Goal: Find specific page/section: Find specific page/section

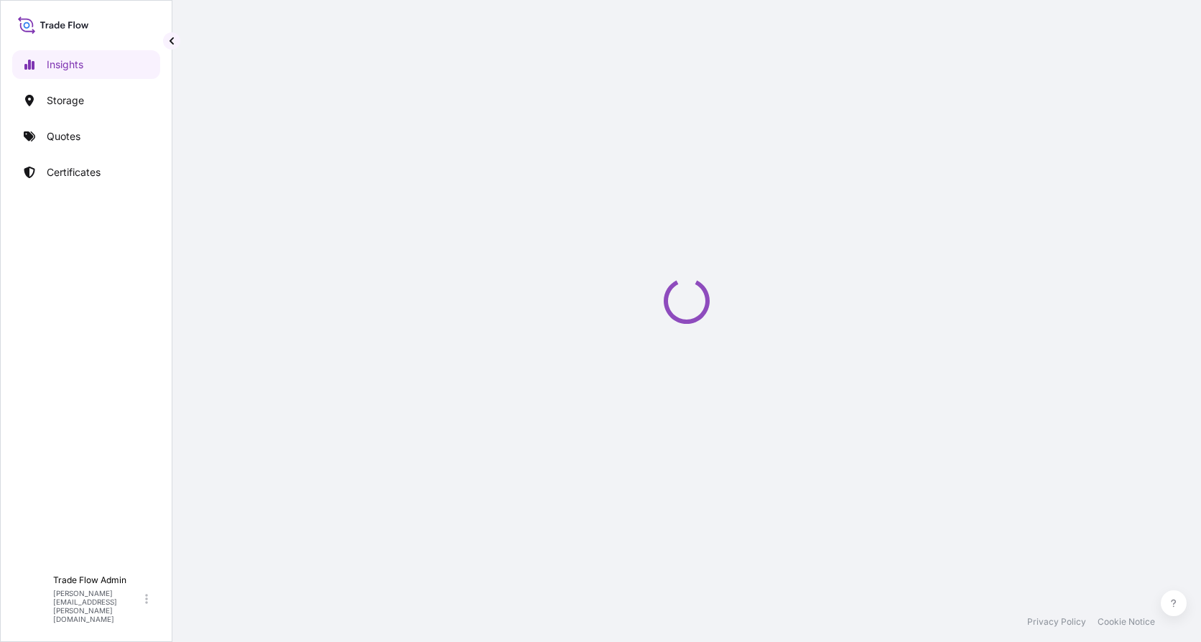
select select "2025"
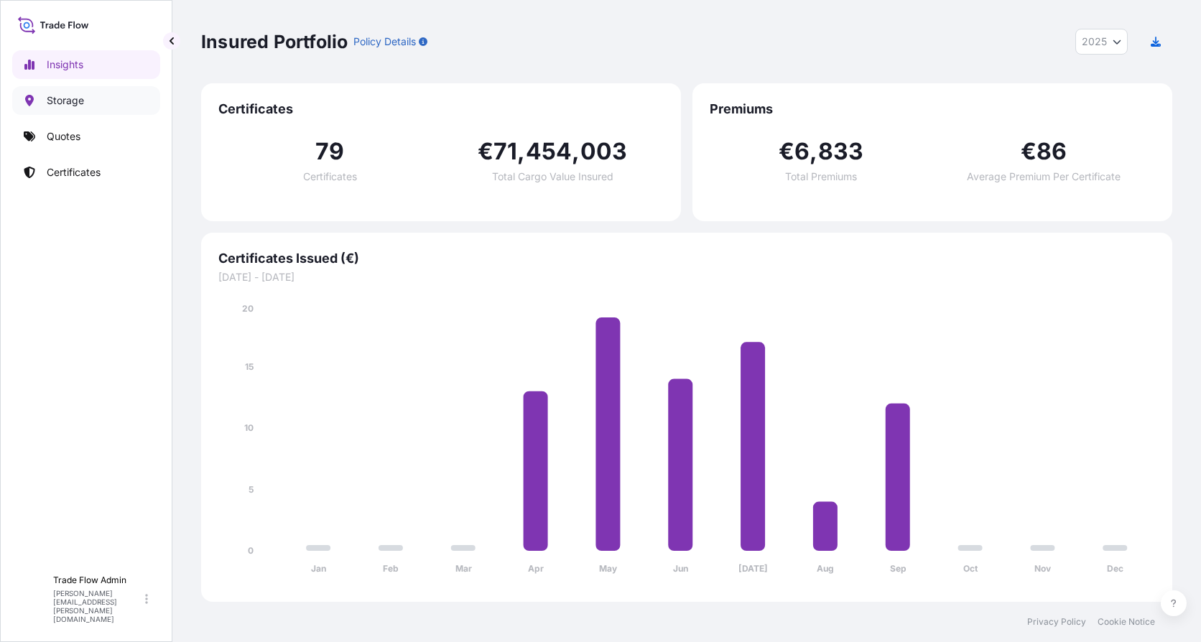
click at [52, 96] on p "Storage" at bounding box center [65, 100] width 37 height 14
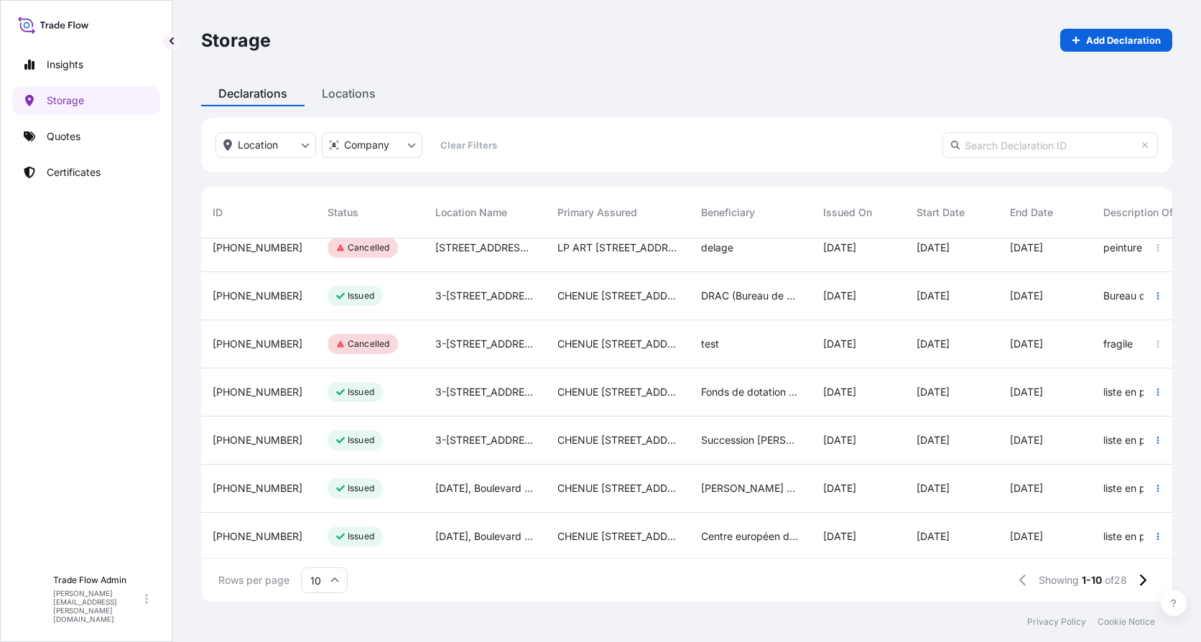
scroll to position [172, 0]
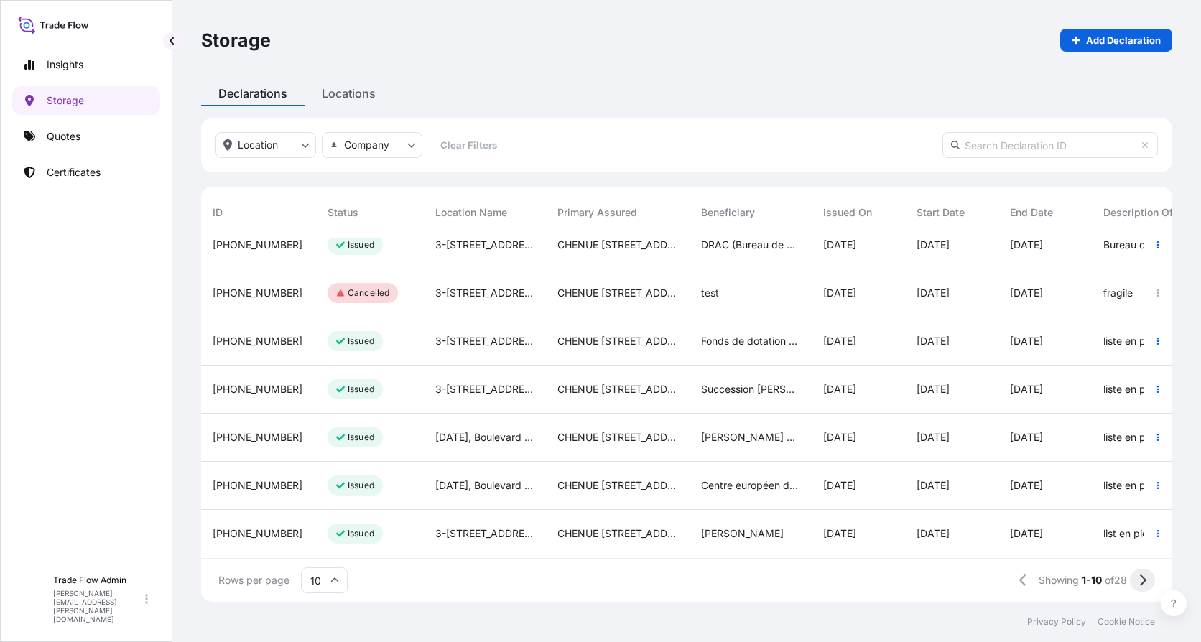
click at [1137, 578] on button at bounding box center [1142, 580] width 25 height 23
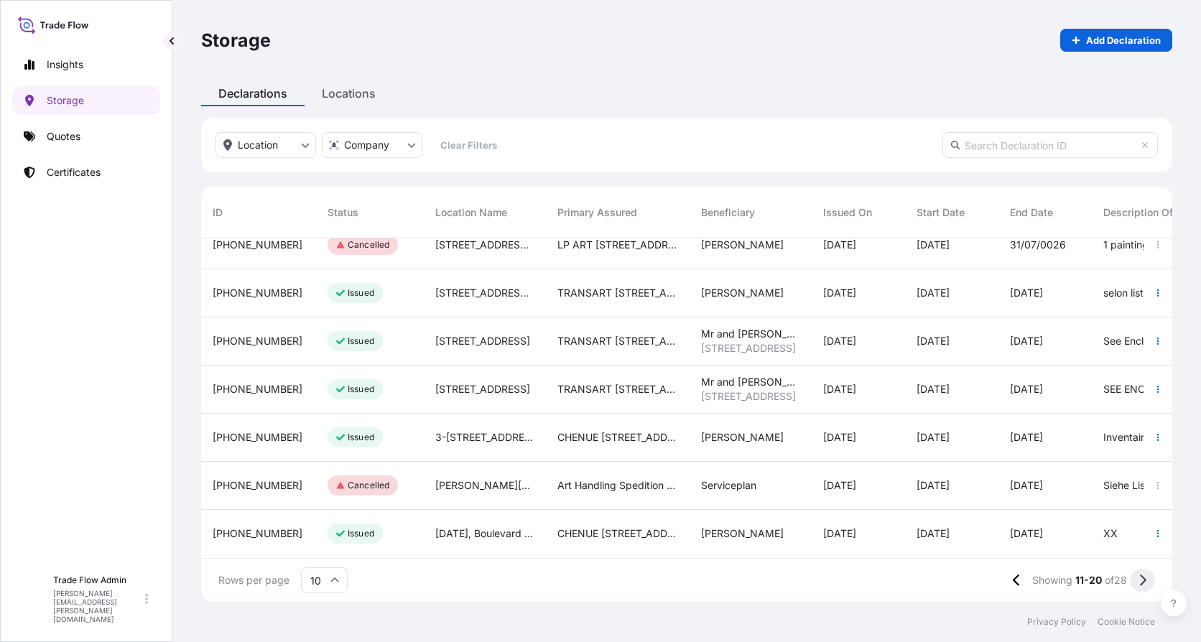
click at [1140, 574] on icon at bounding box center [1142, 580] width 8 height 13
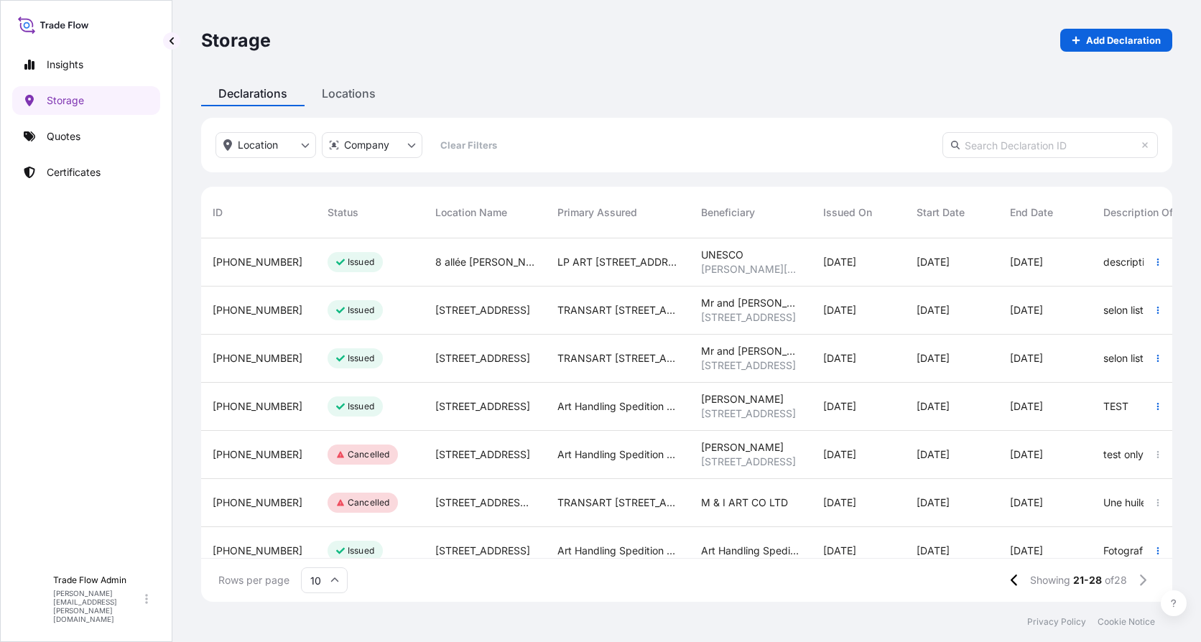
scroll to position [76, 0]
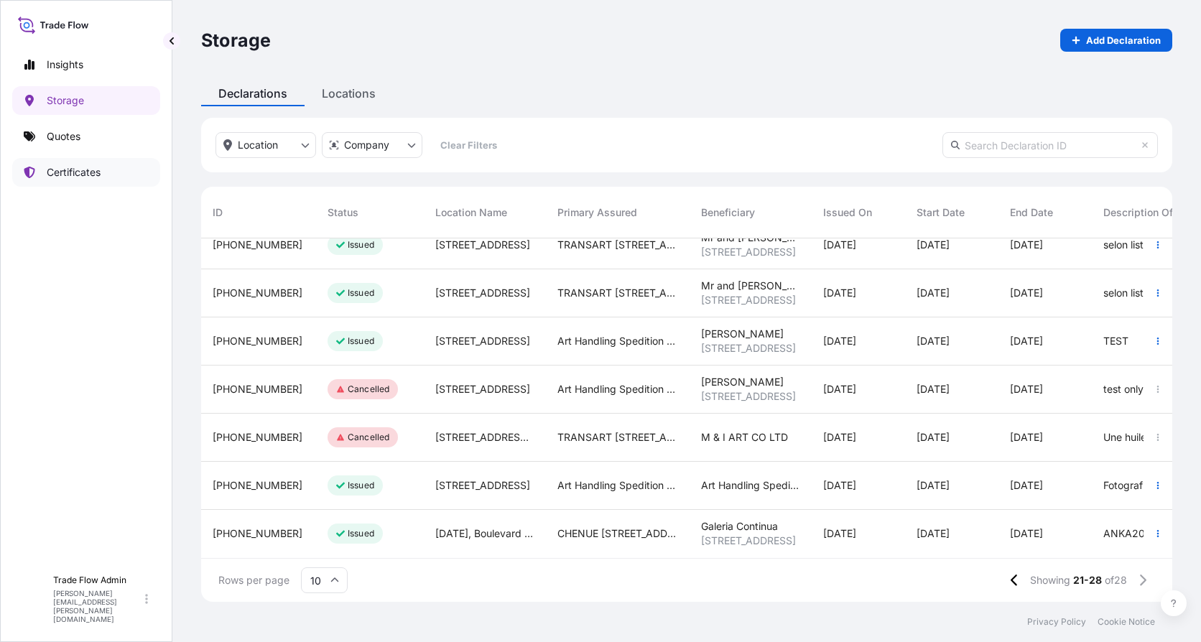
click at [52, 162] on link "Certificates" at bounding box center [86, 172] width 148 height 29
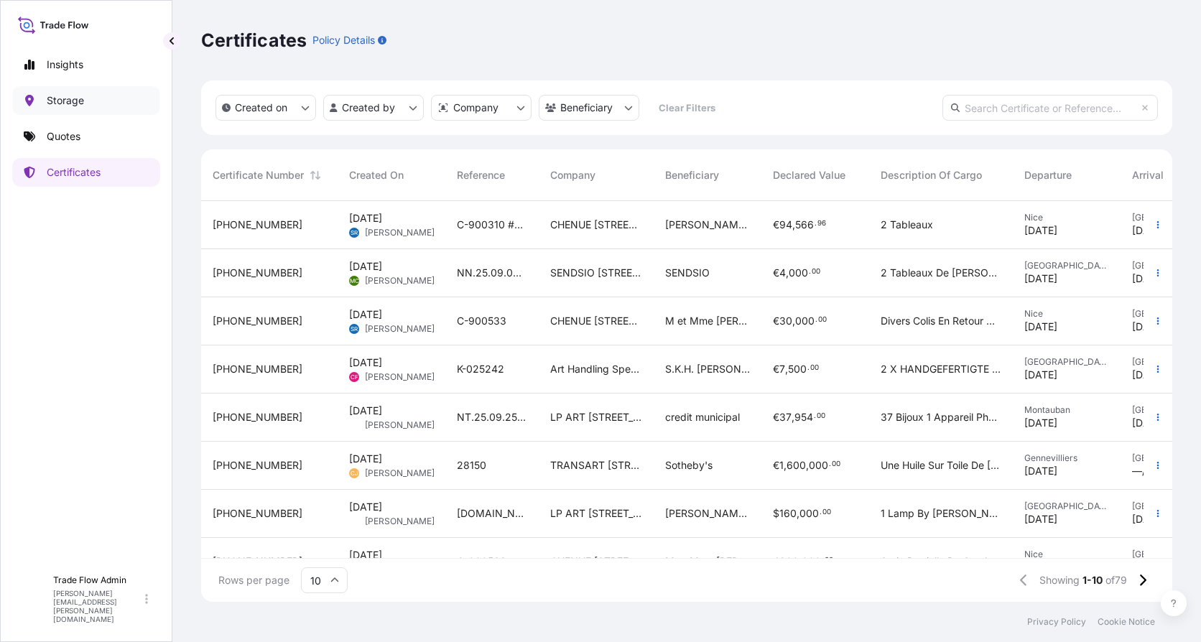
click at [88, 94] on link "Storage" at bounding box center [86, 100] width 148 height 29
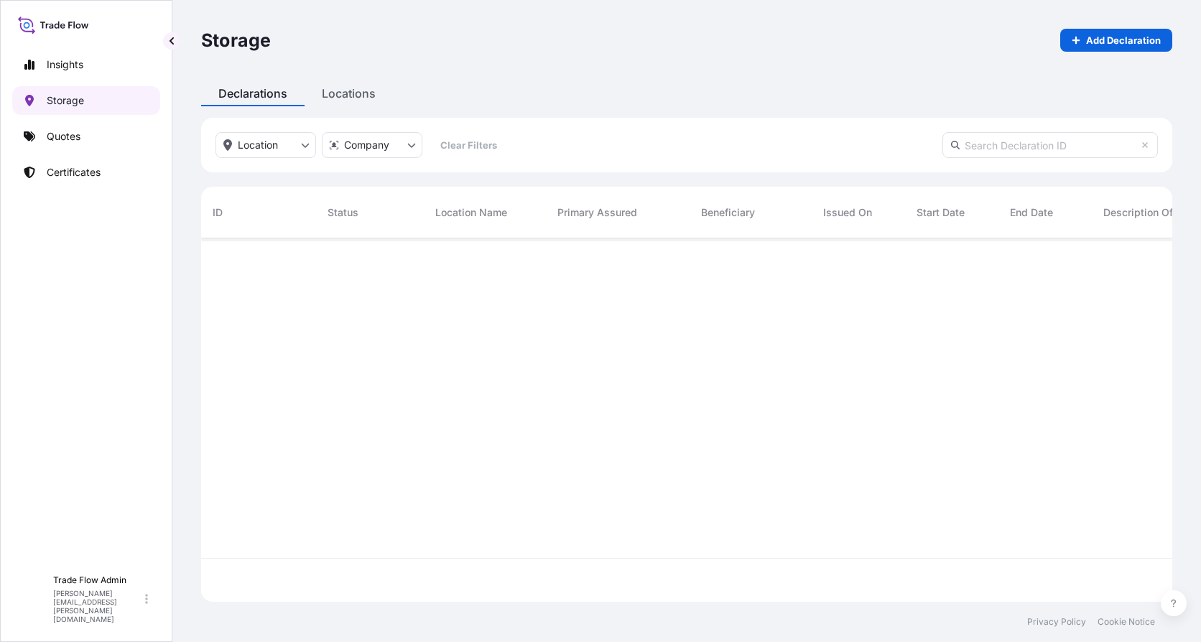
scroll to position [360, 960]
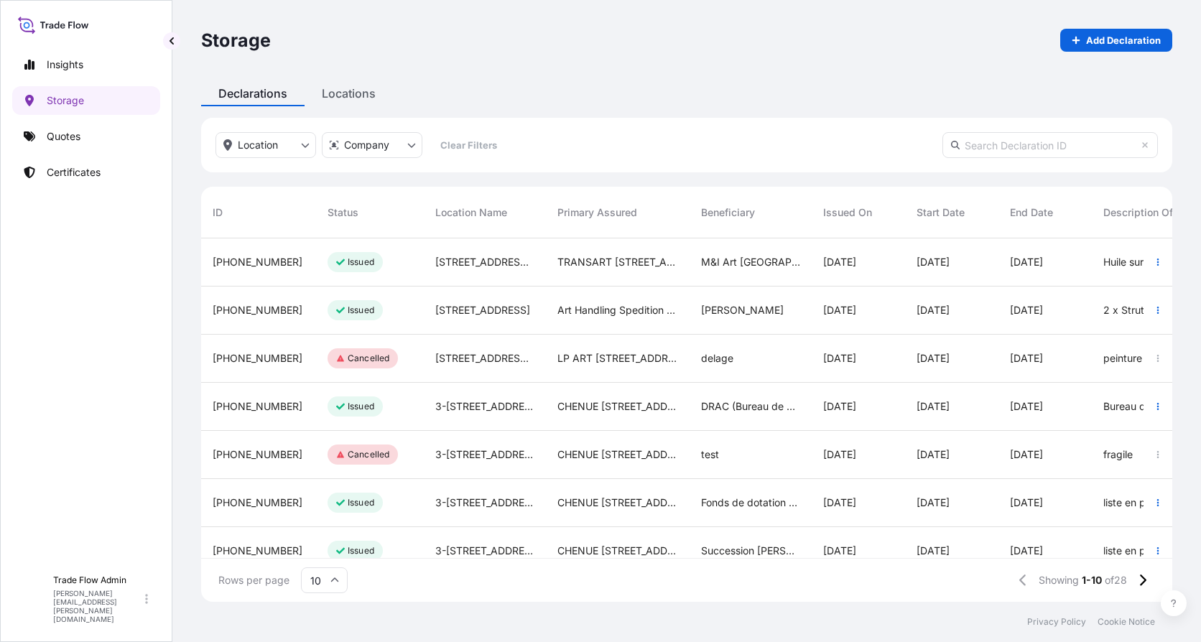
click at [544, 264] on div "[STREET_ADDRESS][PERSON_NAME]" at bounding box center [485, 262] width 122 height 48
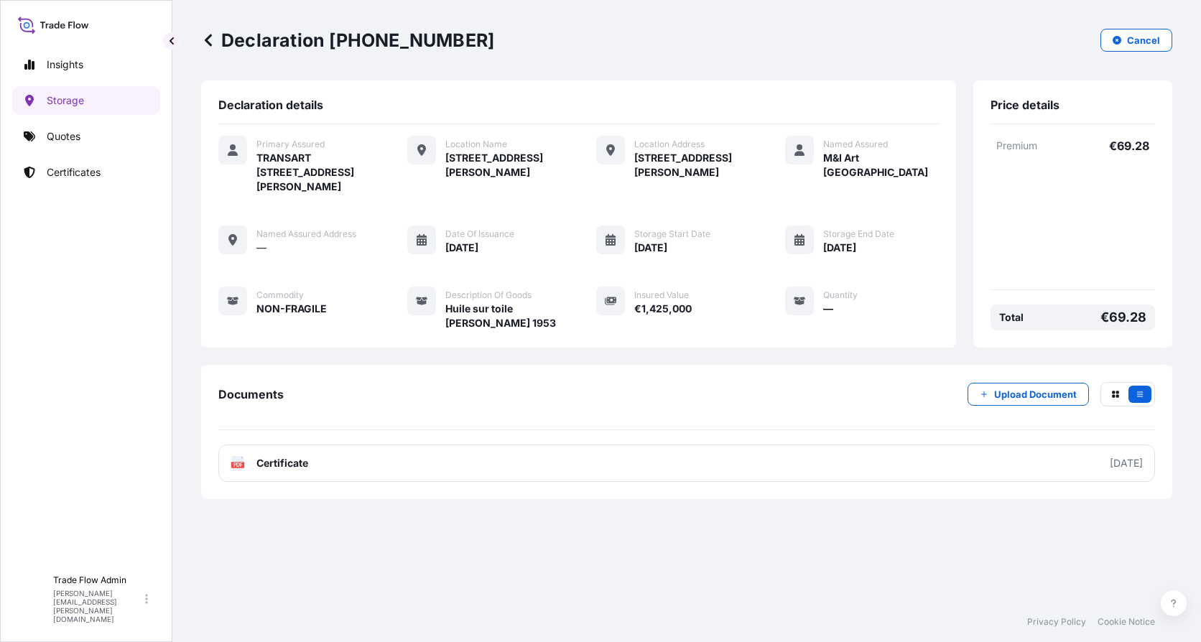
click at [203, 29] on link at bounding box center [208, 40] width 14 height 23
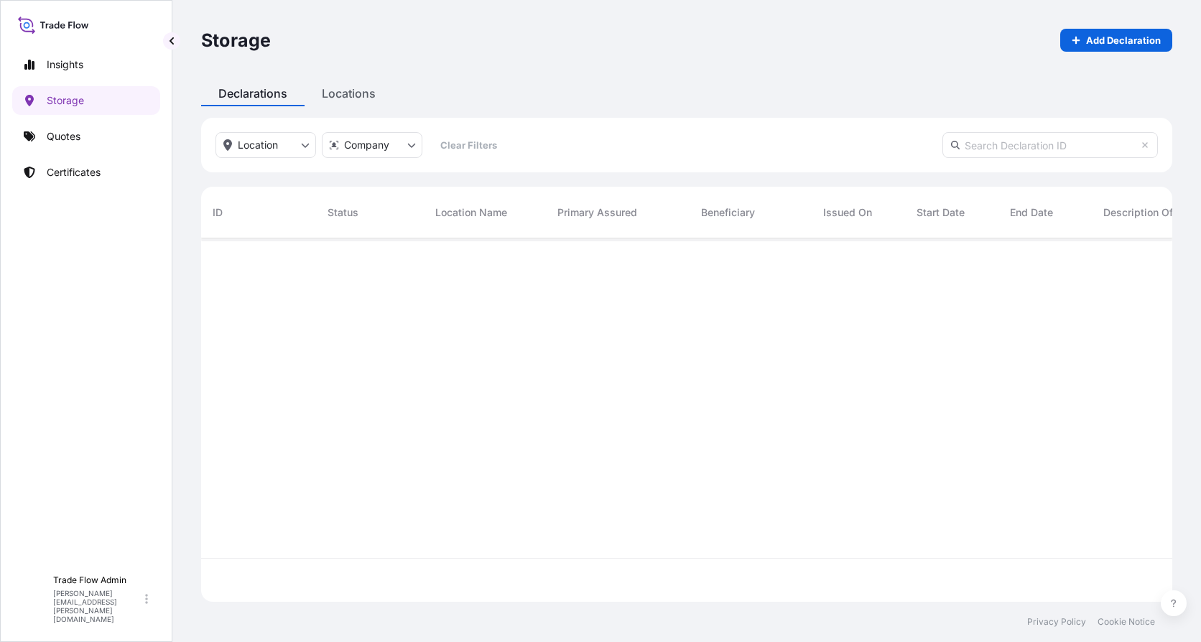
scroll to position [360, 960]
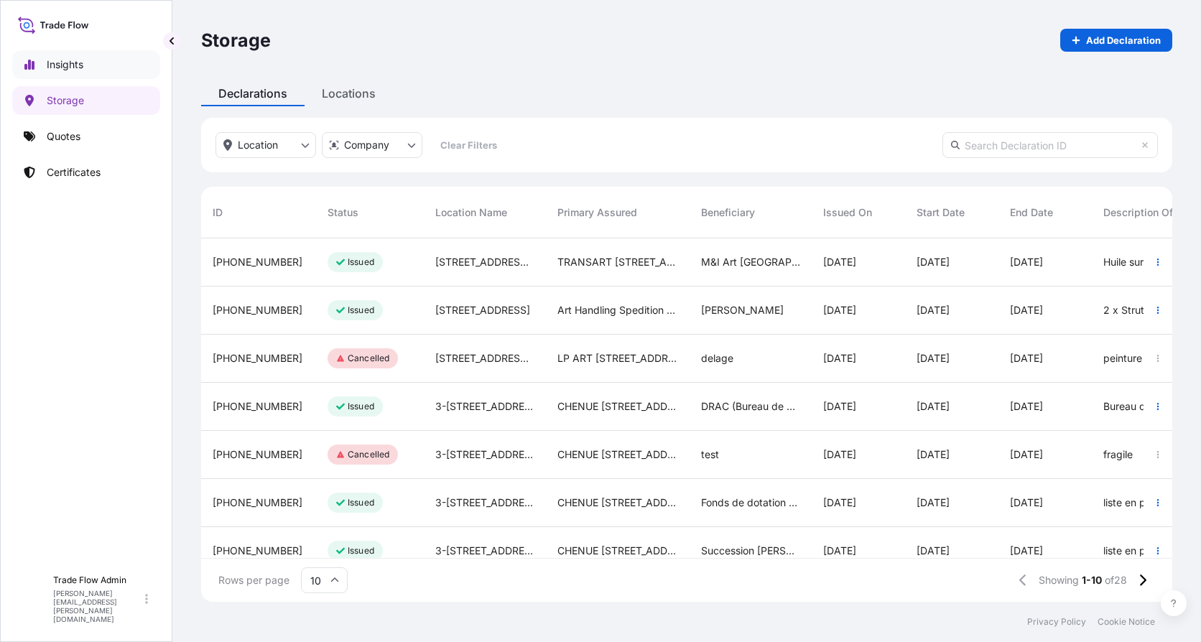
click at [62, 52] on link "Insights" at bounding box center [86, 64] width 148 height 29
select select "2025"
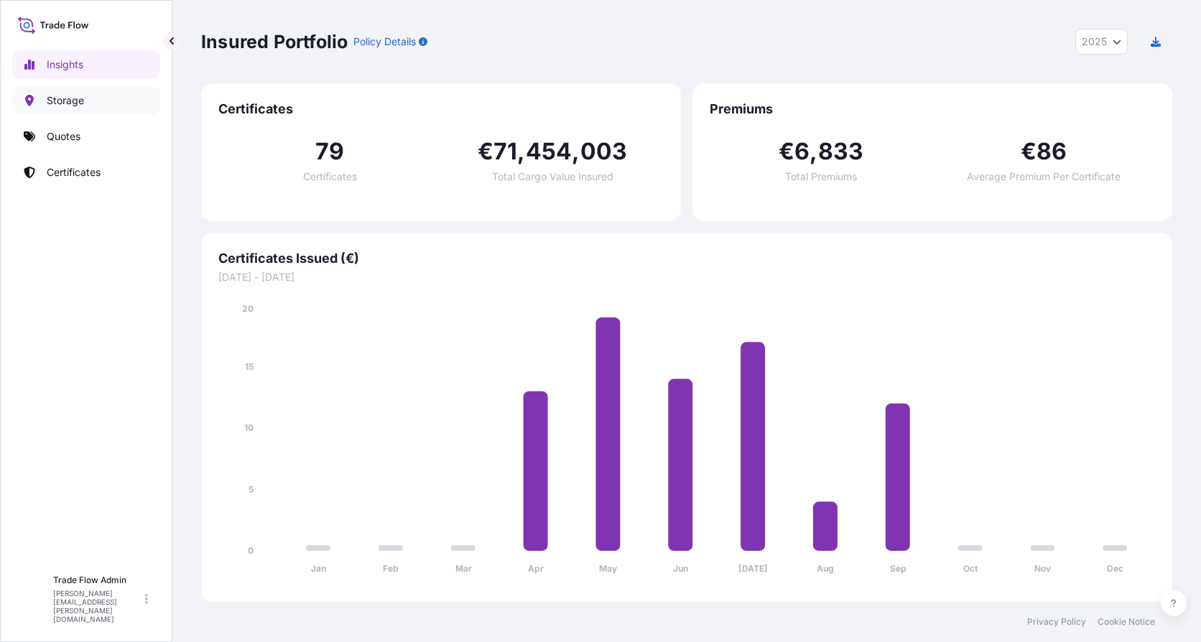
click at [38, 100] on link "Storage" at bounding box center [86, 100] width 148 height 29
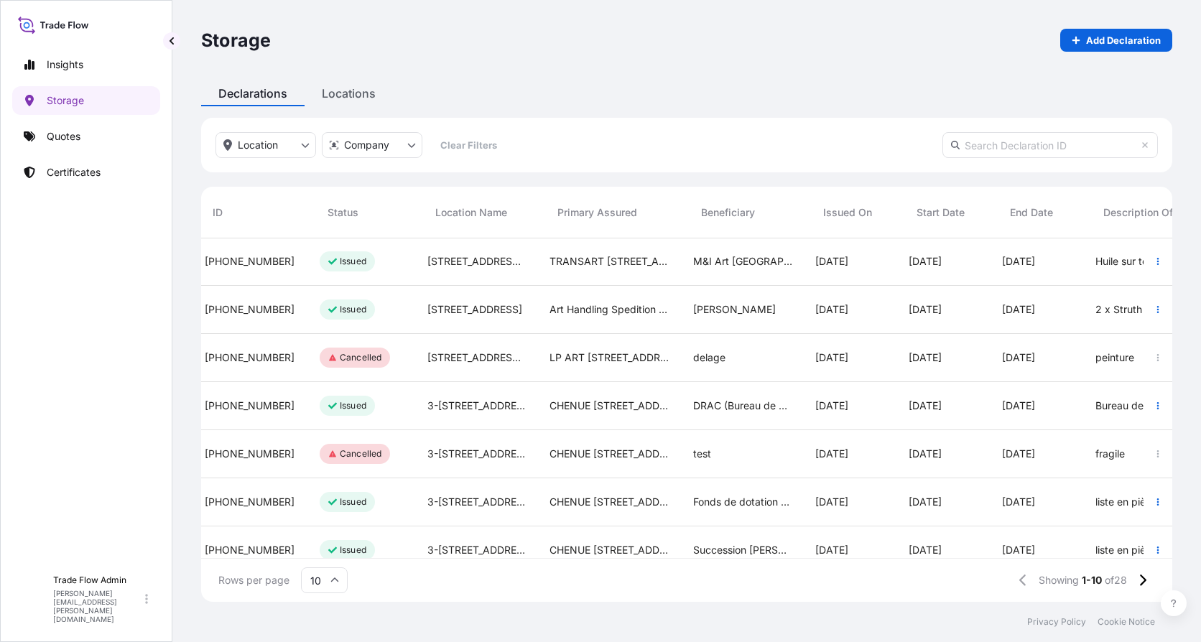
scroll to position [1, 0]
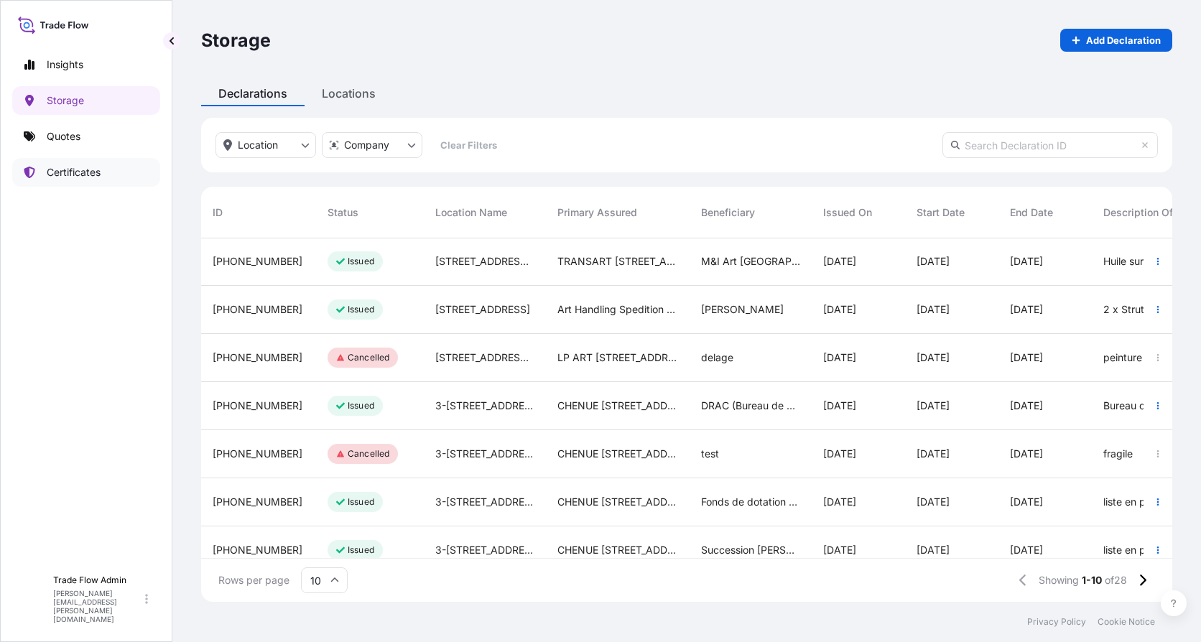
click at [84, 171] on p "Certificates" at bounding box center [74, 172] width 54 height 14
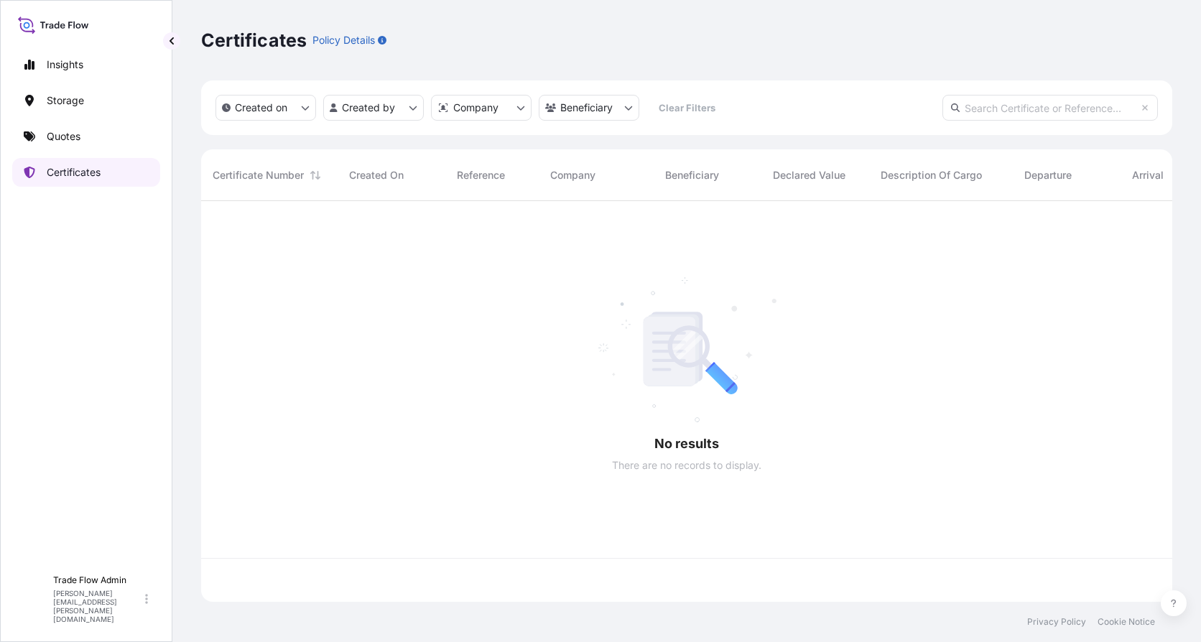
scroll to position [398, 960]
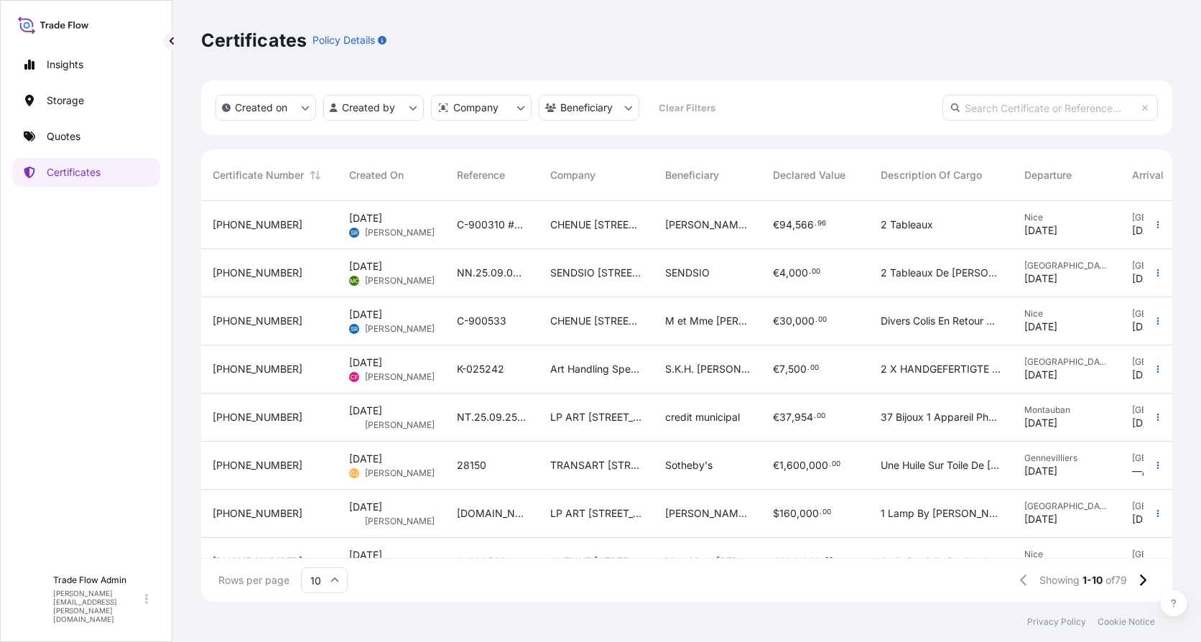
click at [800, 65] on div "Certificates Policy Details" at bounding box center [686, 40] width 971 height 80
